Goal: Check status: Check status

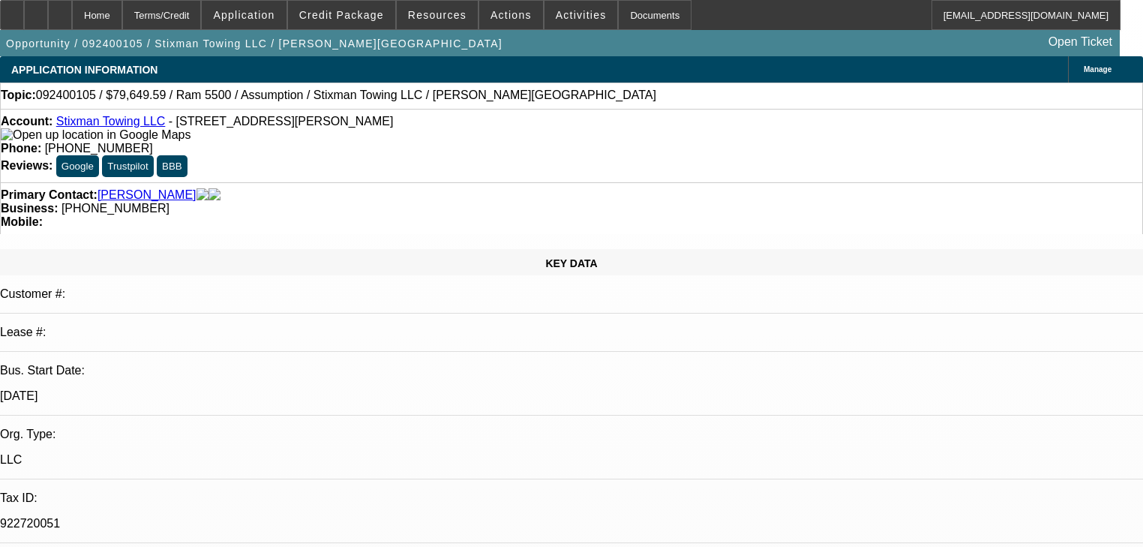
select select "0"
select select "2"
select select "0.1"
select select "4"
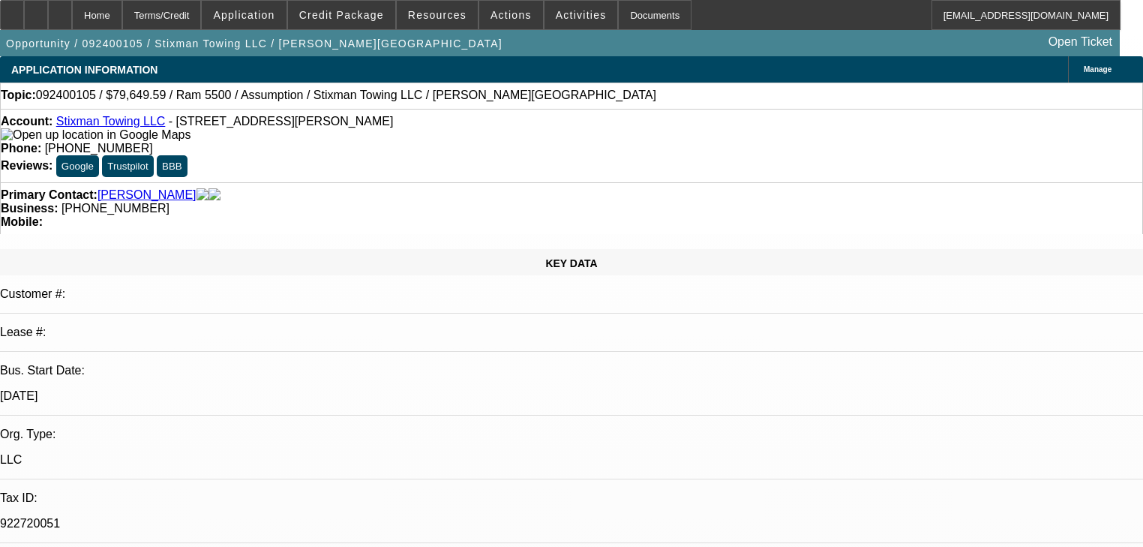
select select "0"
select select "2"
select select "0.1"
select select "4"
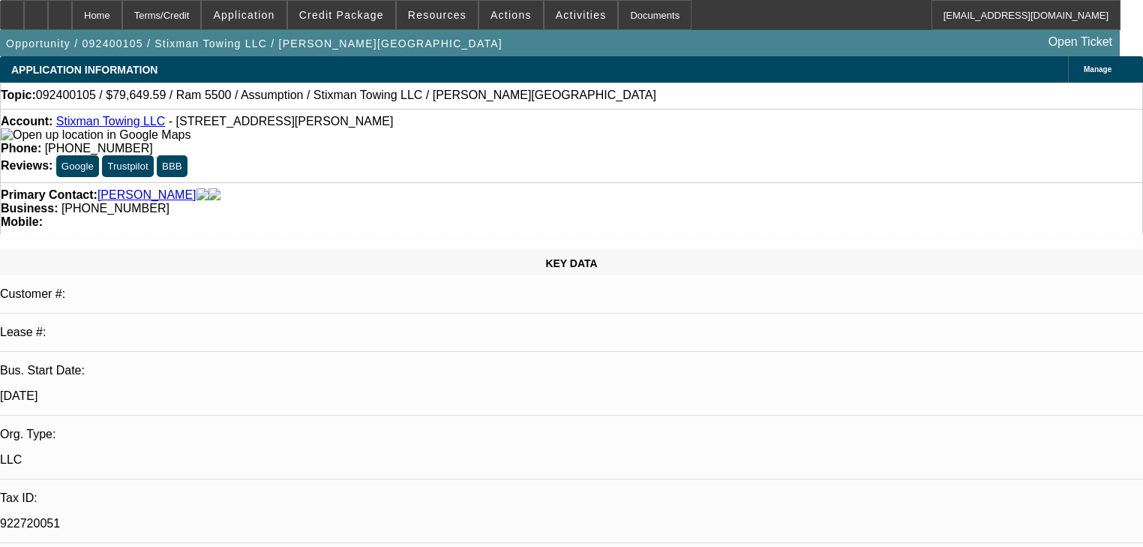
select select "0"
select select "2"
select select "0.1"
select select "4"
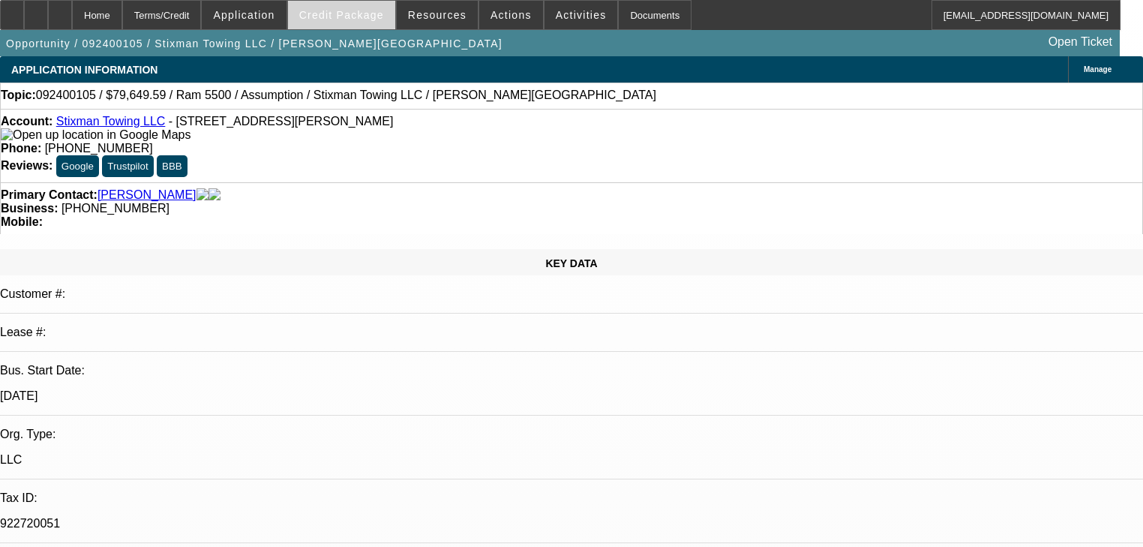
click at [339, 12] on span "Credit Package" at bounding box center [341, 15] width 85 height 12
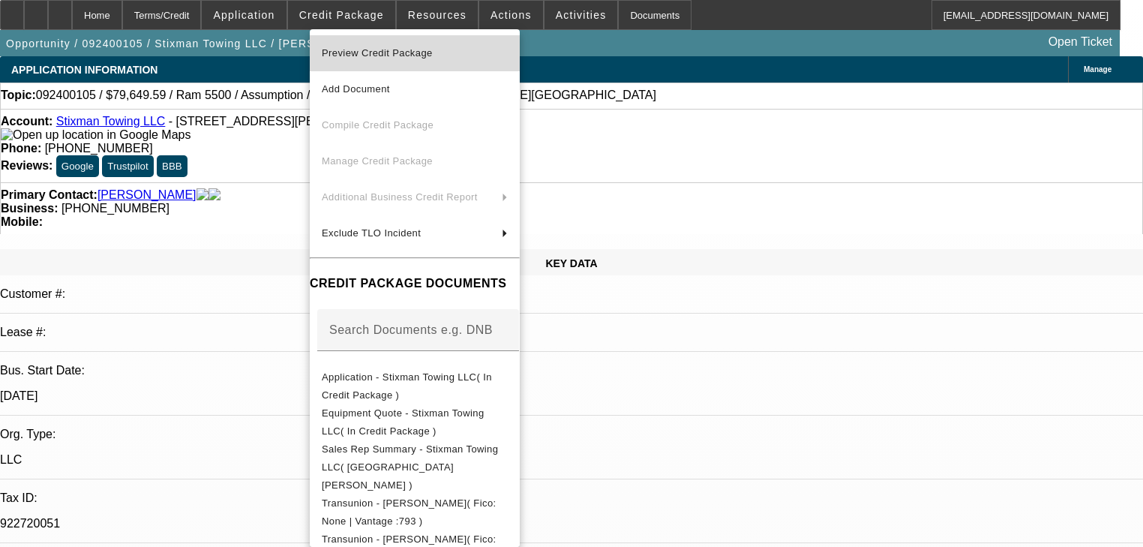
click at [379, 49] on span "Preview Credit Package" at bounding box center [377, 52] width 111 height 11
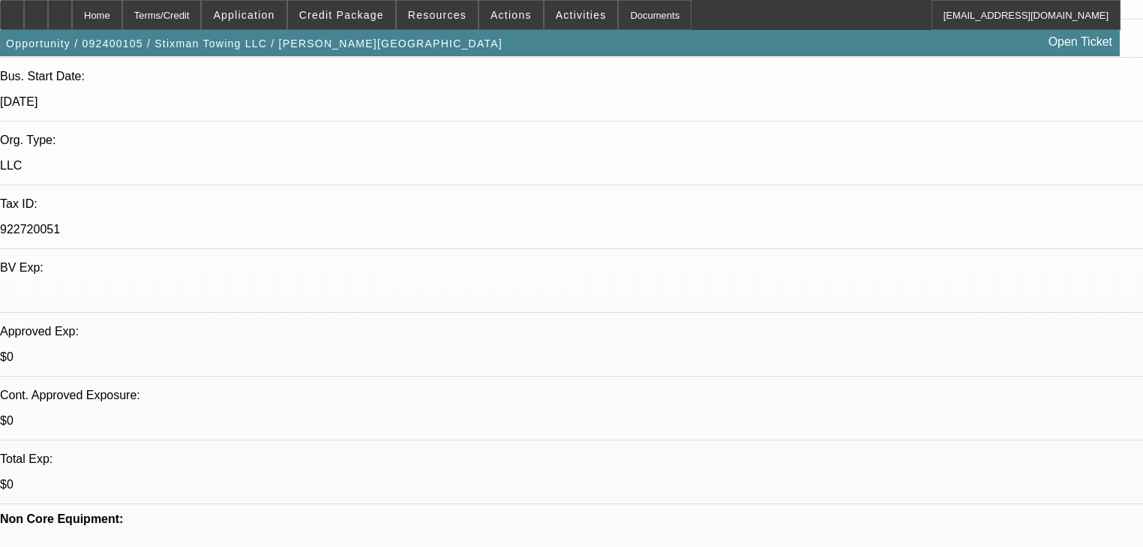
scroll to position [600, 0]
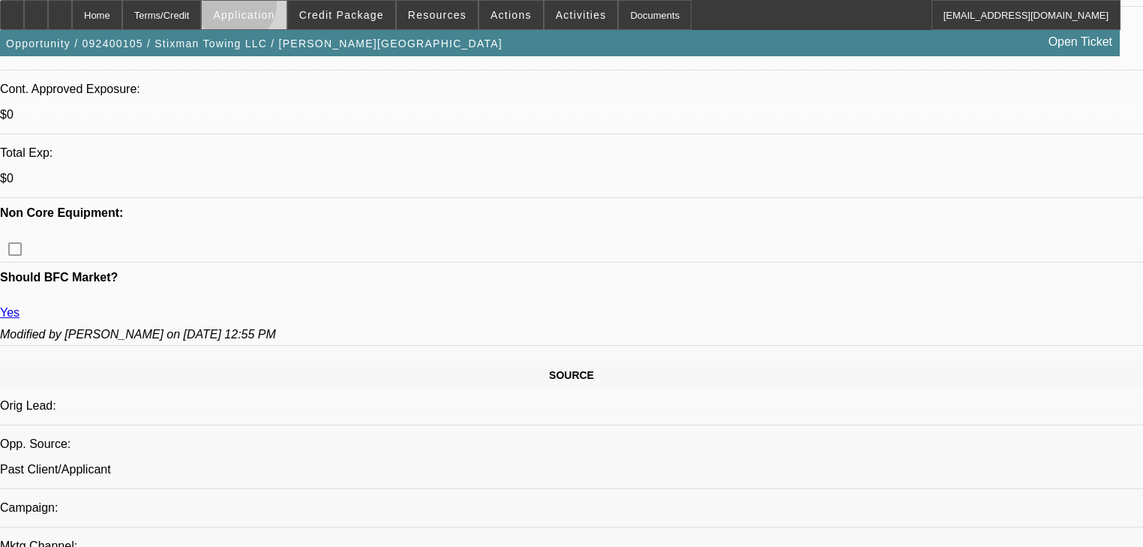
click at [272, 7] on span at bounding box center [244, 15] width 84 height 36
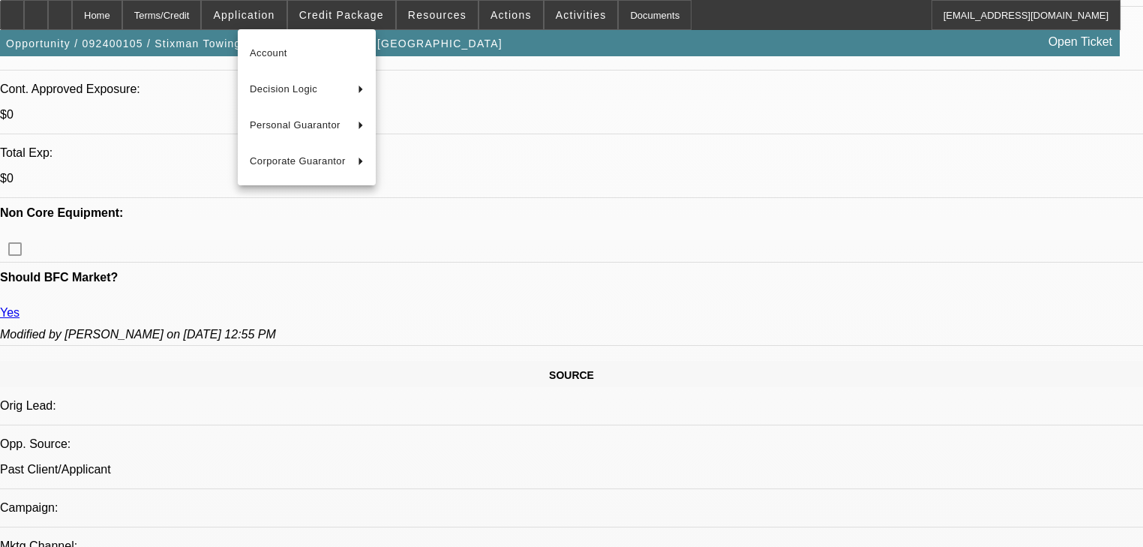
click at [375, 12] on div at bounding box center [571, 273] width 1143 height 547
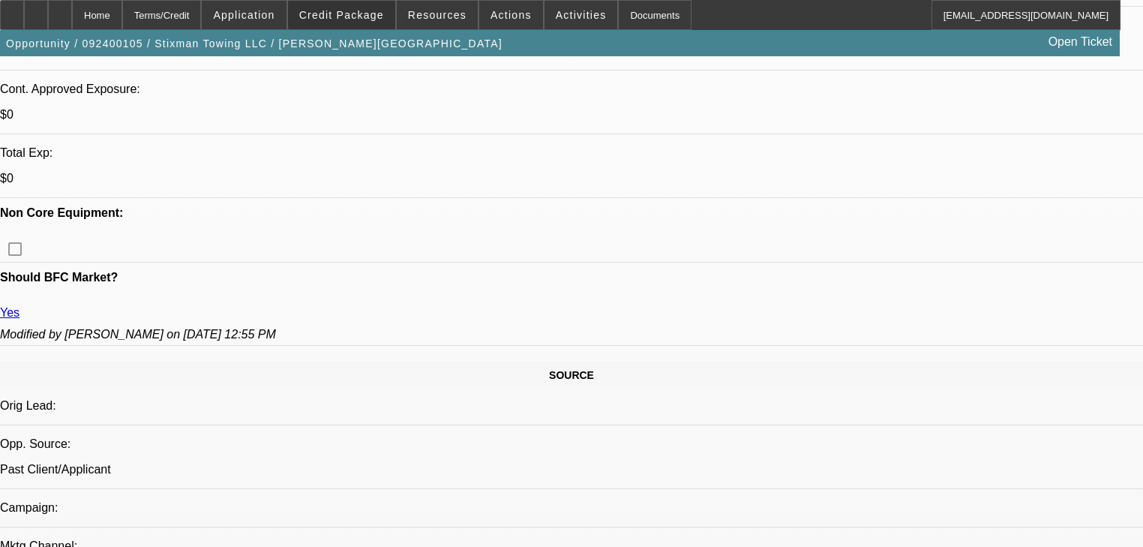
click at [375, 12] on span "Credit Package" at bounding box center [341, 15] width 85 height 12
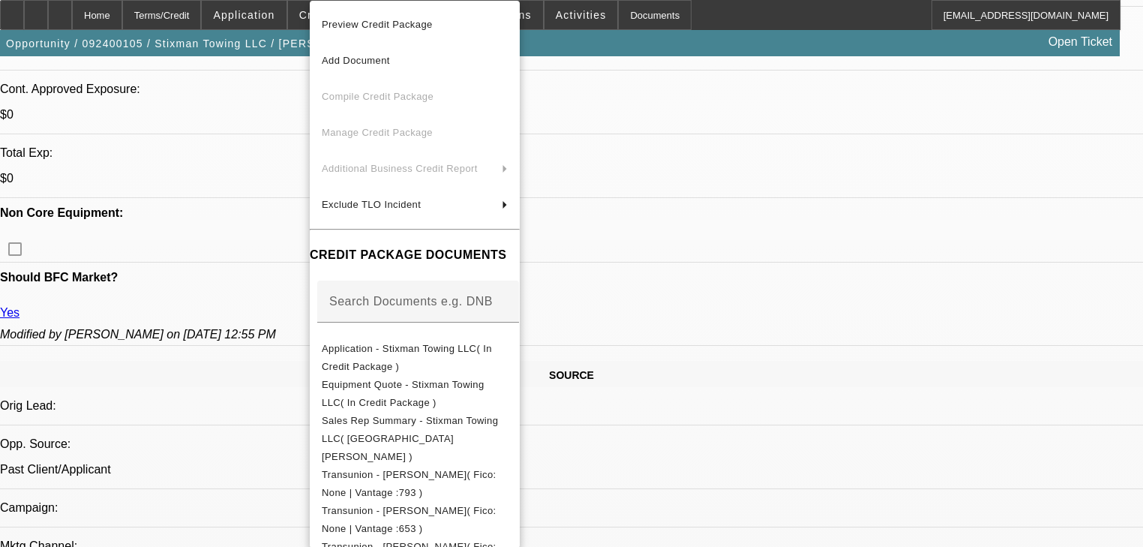
click at [389, 21] on span "Preview Credit Package" at bounding box center [377, 24] width 111 height 11
